Goal: Task Accomplishment & Management: Use online tool/utility

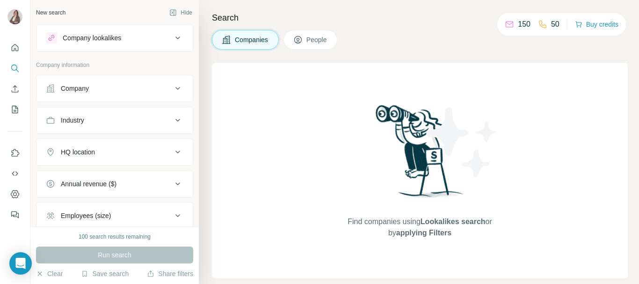
click at [330, 44] on button "People" at bounding box center [310, 40] width 54 height 20
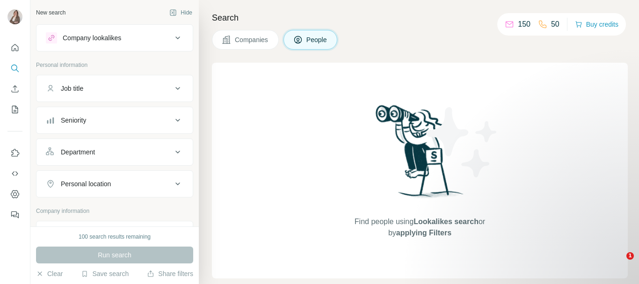
click at [266, 45] on button "Companies" at bounding box center [245, 40] width 67 height 20
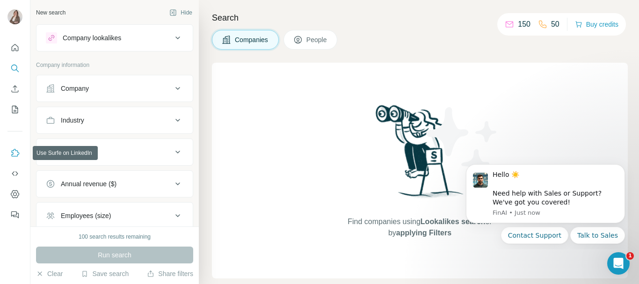
click at [16, 154] on icon "Use Surfe on LinkedIn" at bounding box center [14, 152] width 9 height 9
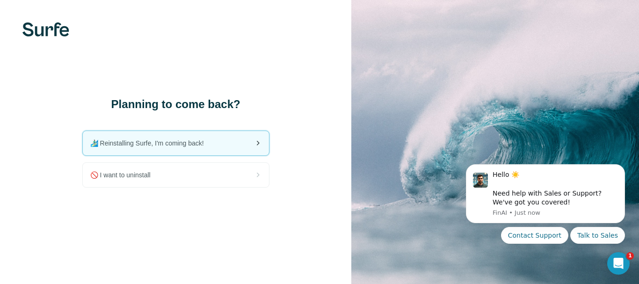
click at [154, 148] on div "🏄🏻‍♂️ Reinstalling Surfe, I'm coming back!" at bounding box center [176, 143] width 186 height 24
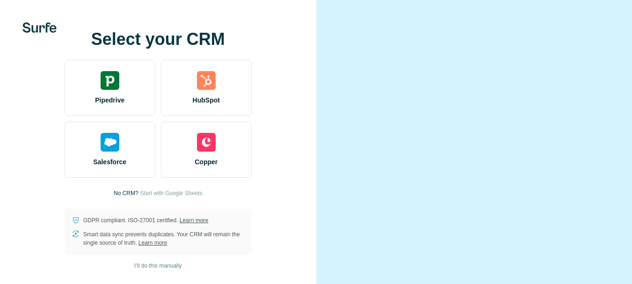
scroll to position [58, 0]
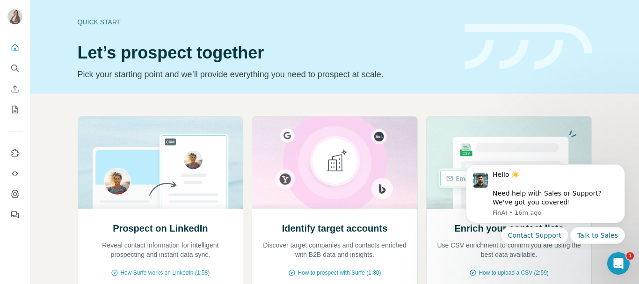
click at [436, 14] on div "Quick start Let’s prospect together Pick your starting point and we’ll provide …" at bounding box center [265, 47] width 375 height 68
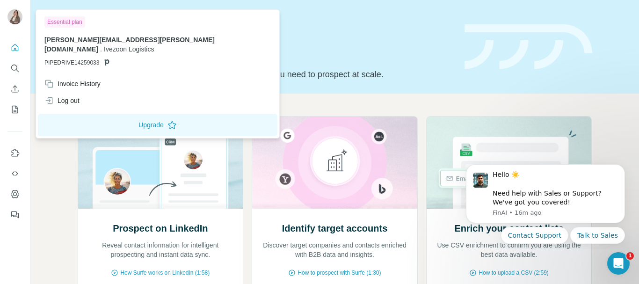
click at [24, 17] on div at bounding box center [16, 18] width 27 height 31
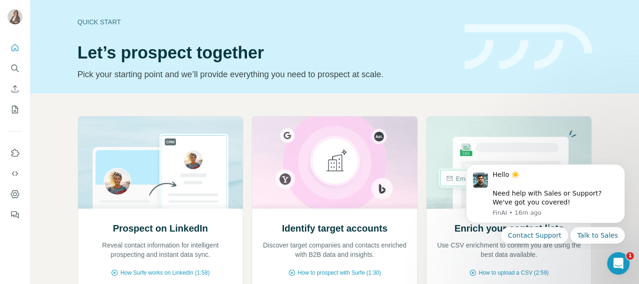
click at [16, 18] on img at bounding box center [14, 16] width 15 height 15
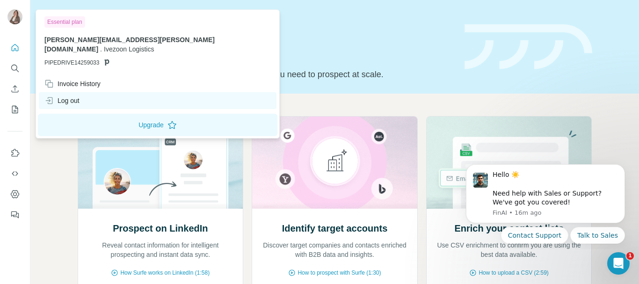
click at [68, 96] on div "Log out" at bounding box center [61, 100] width 35 height 9
